Goal: Navigation & Orientation: Find specific page/section

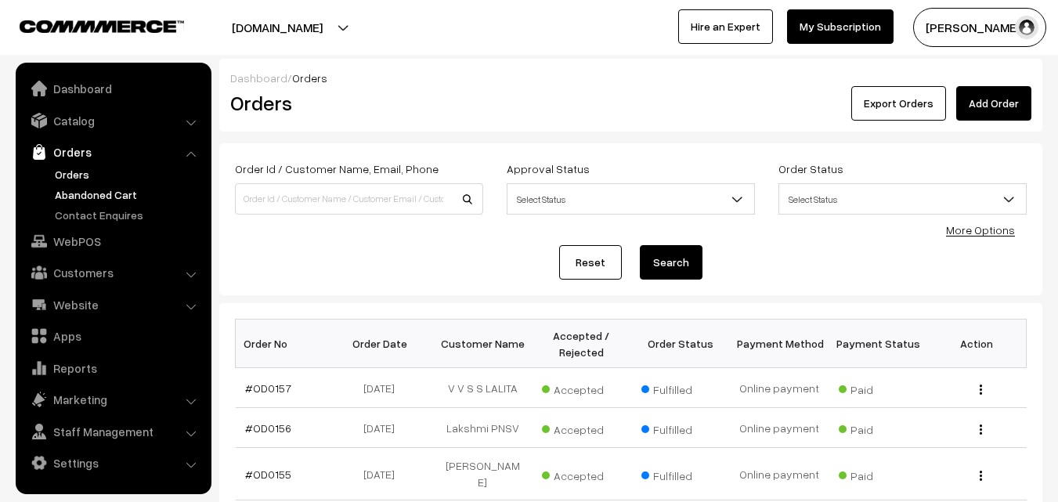
click at [95, 199] on link "Abandoned Cart" at bounding box center [128, 194] width 155 height 16
click at [95, 198] on link "Abandoned Cart" at bounding box center [128, 194] width 155 height 16
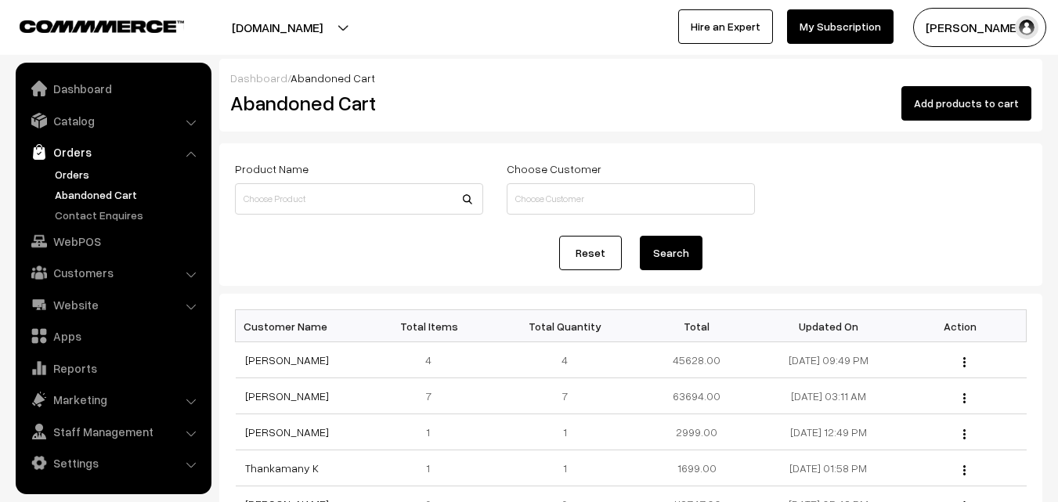
click at [63, 177] on link "Orders" at bounding box center [128, 174] width 155 height 16
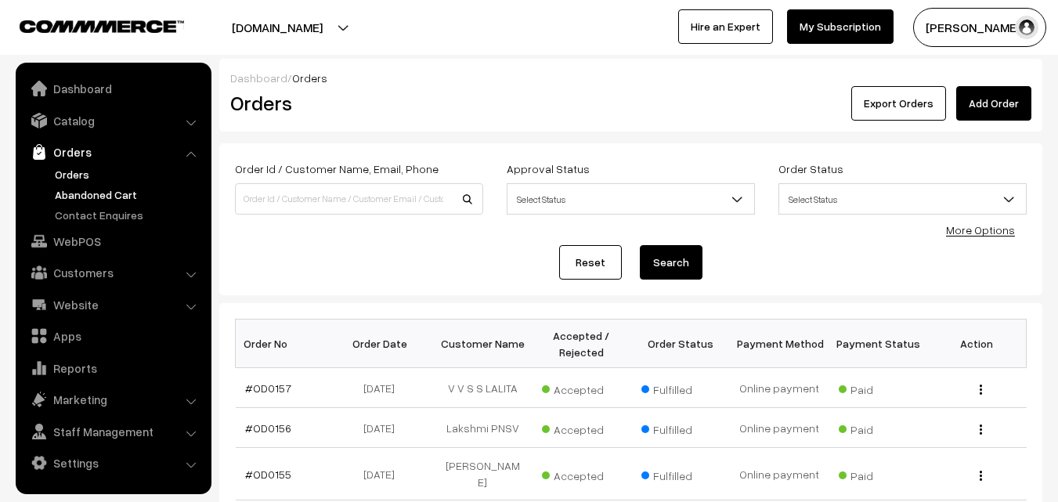
click at [81, 193] on link "Abandoned Cart" at bounding box center [128, 194] width 155 height 16
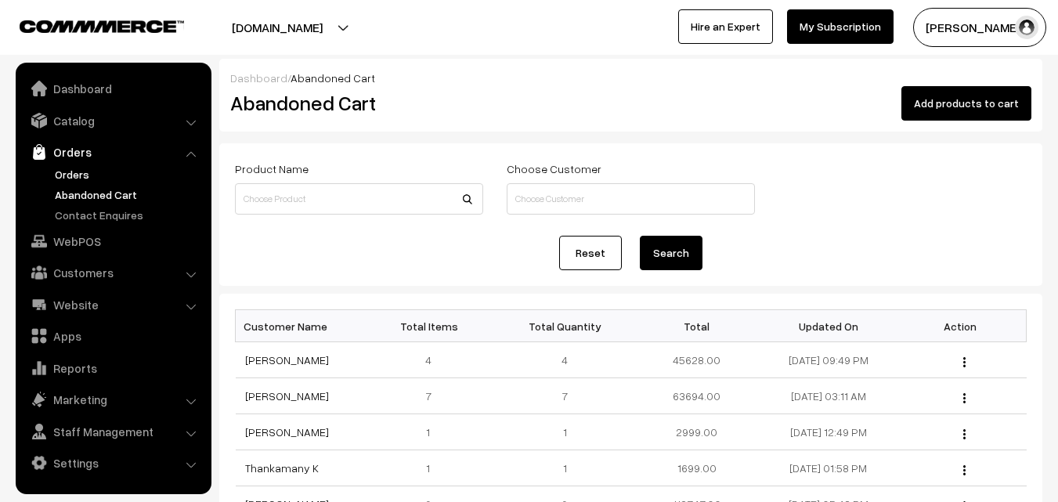
click at [74, 176] on link "Orders" at bounding box center [128, 174] width 155 height 16
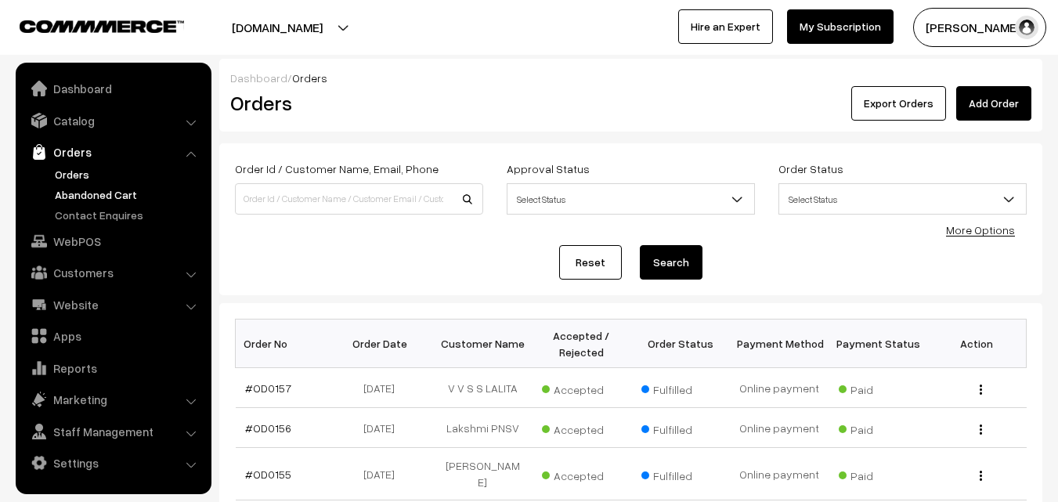
click at [88, 197] on link "Abandoned Cart" at bounding box center [128, 194] width 155 height 16
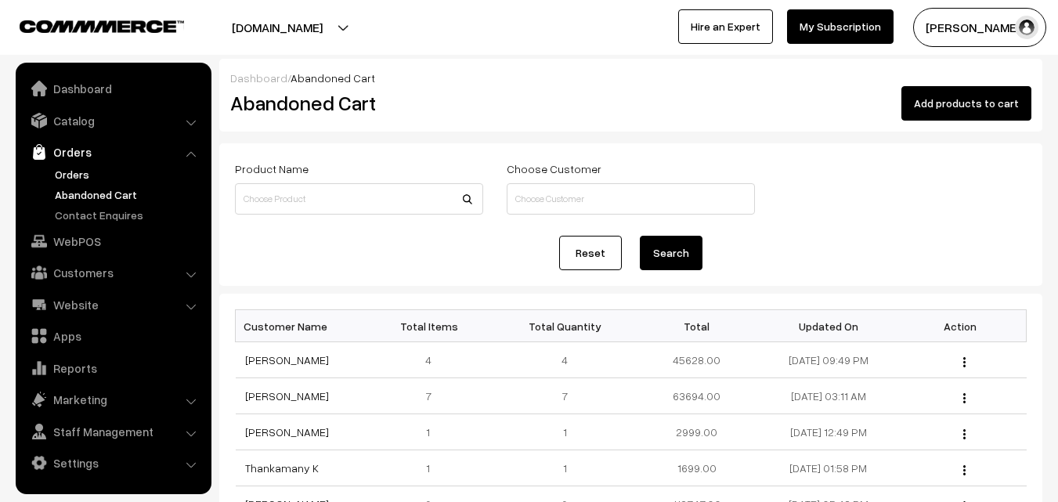
click at [77, 177] on link "Orders" at bounding box center [128, 174] width 155 height 16
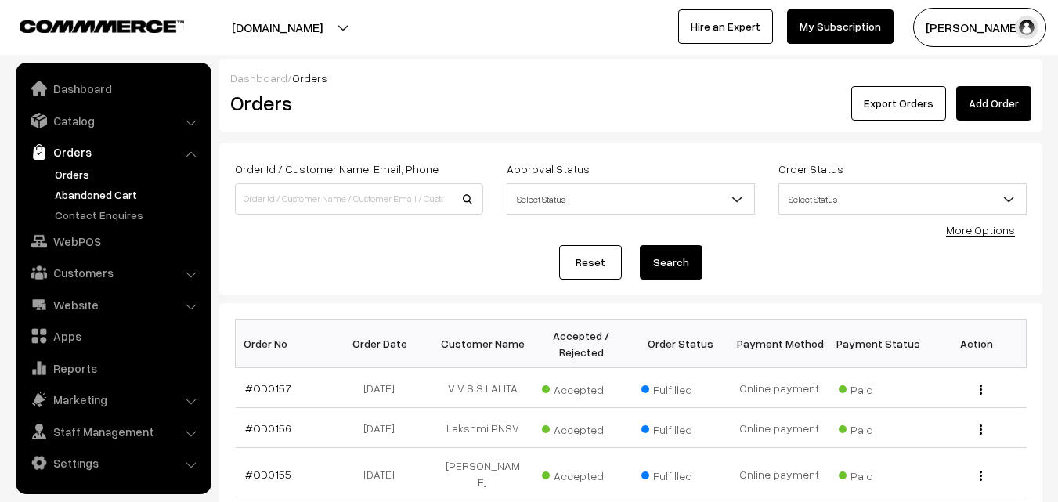
click at [83, 196] on link "Abandoned Cart" at bounding box center [128, 194] width 155 height 16
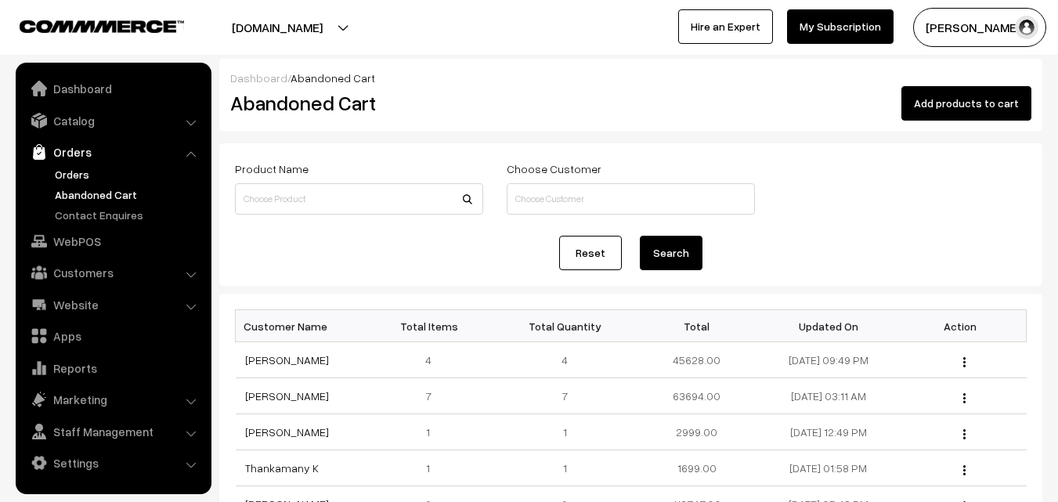
click at [57, 169] on link "Orders" at bounding box center [128, 174] width 155 height 16
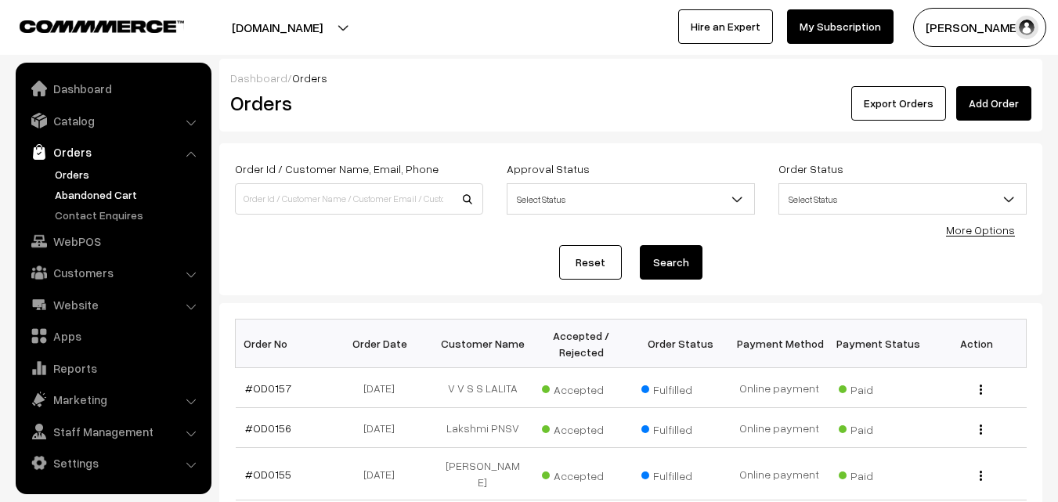
click at [76, 193] on link "Abandoned Cart" at bounding box center [128, 194] width 155 height 16
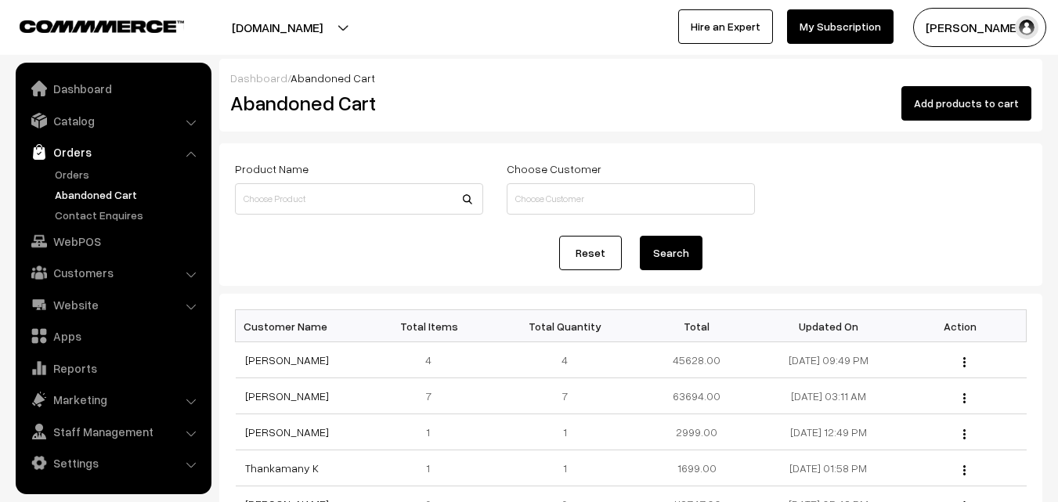
click at [98, 197] on link "Abandoned Cart" at bounding box center [128, 194] width 155 height 16
click at [72, 174] on link "Orders" at bounding box center [128, 174] width 155 height 16
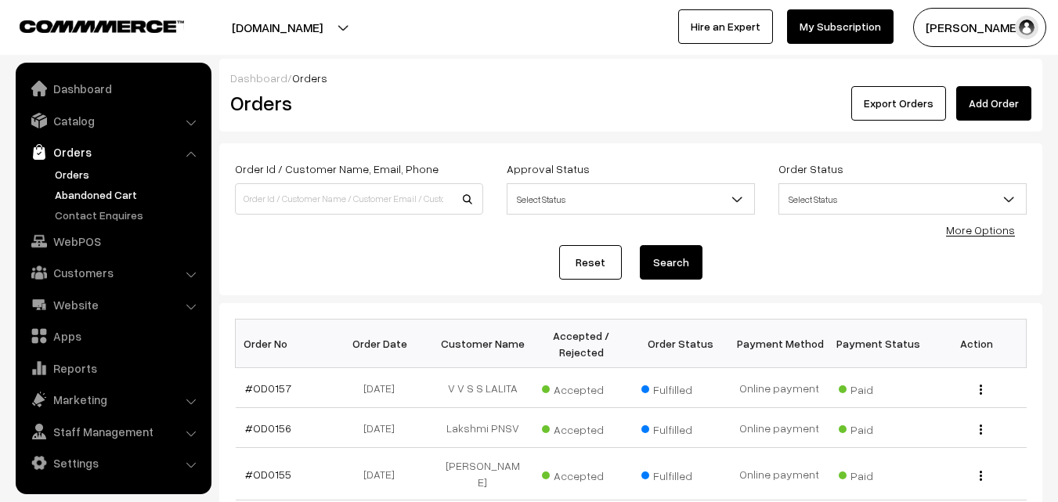
click at [103, 193] on link "Abandoned Cart" at bounding box center [128, 194] width 155 height 16
